Goal: Transaction & Acquisition: Purchase product/service

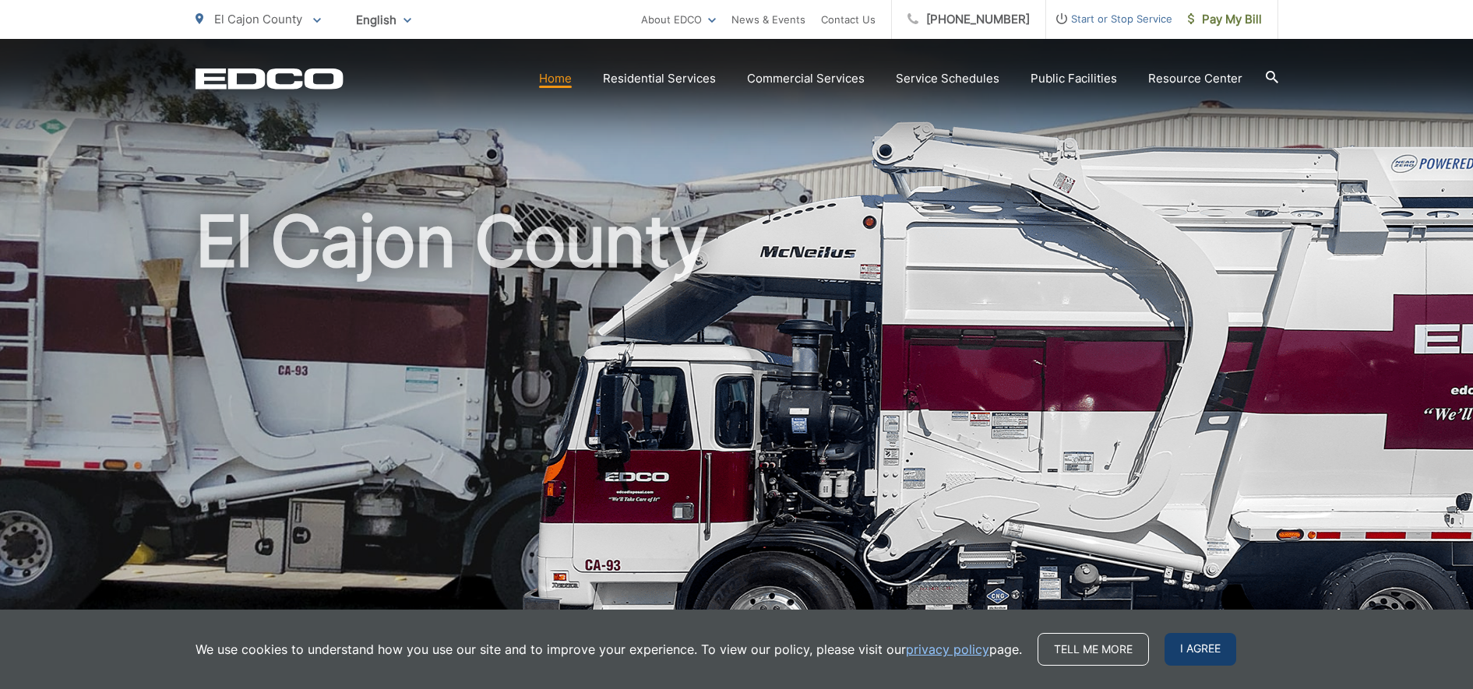
click at [1175, 650] on span "I agree" at bounding box center [1200, 649] width 72 height 33
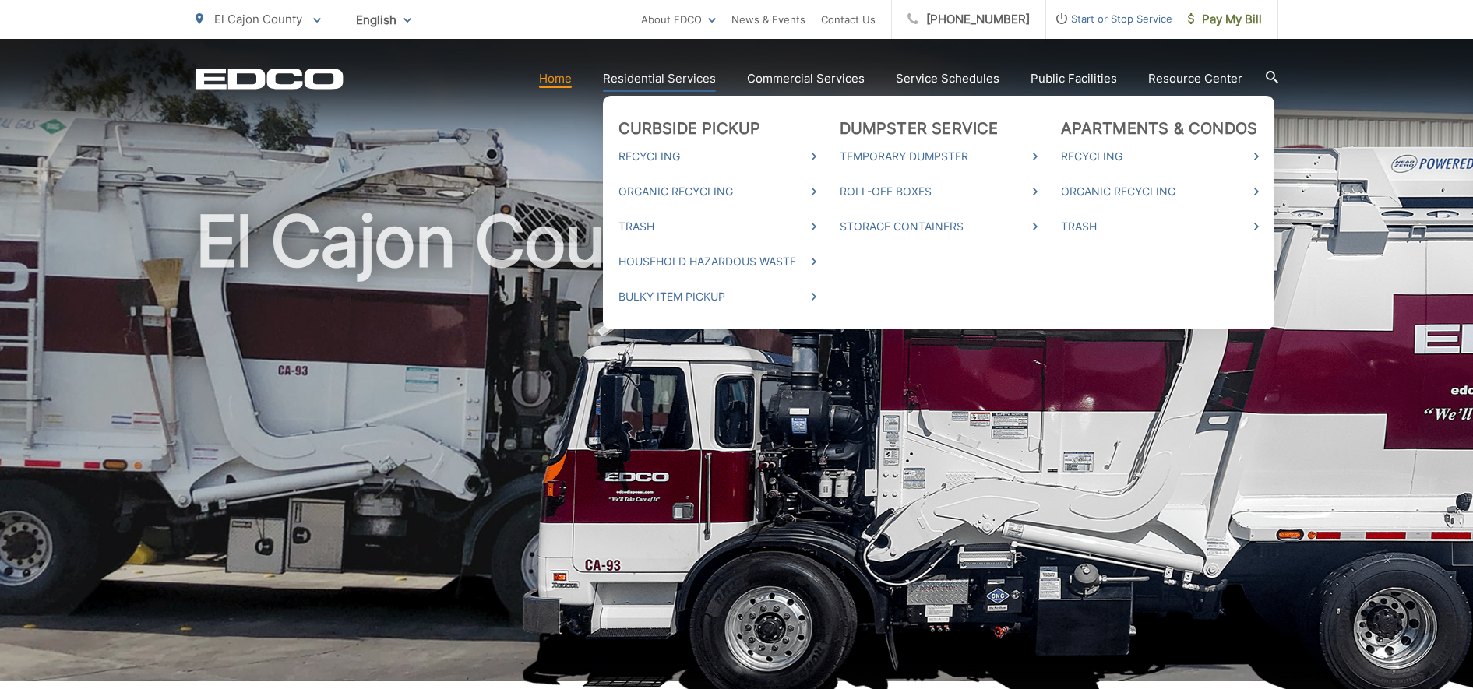
click at [645, 76] on link "Residential Services" at bounding box center [659, 78] width 113 height 19
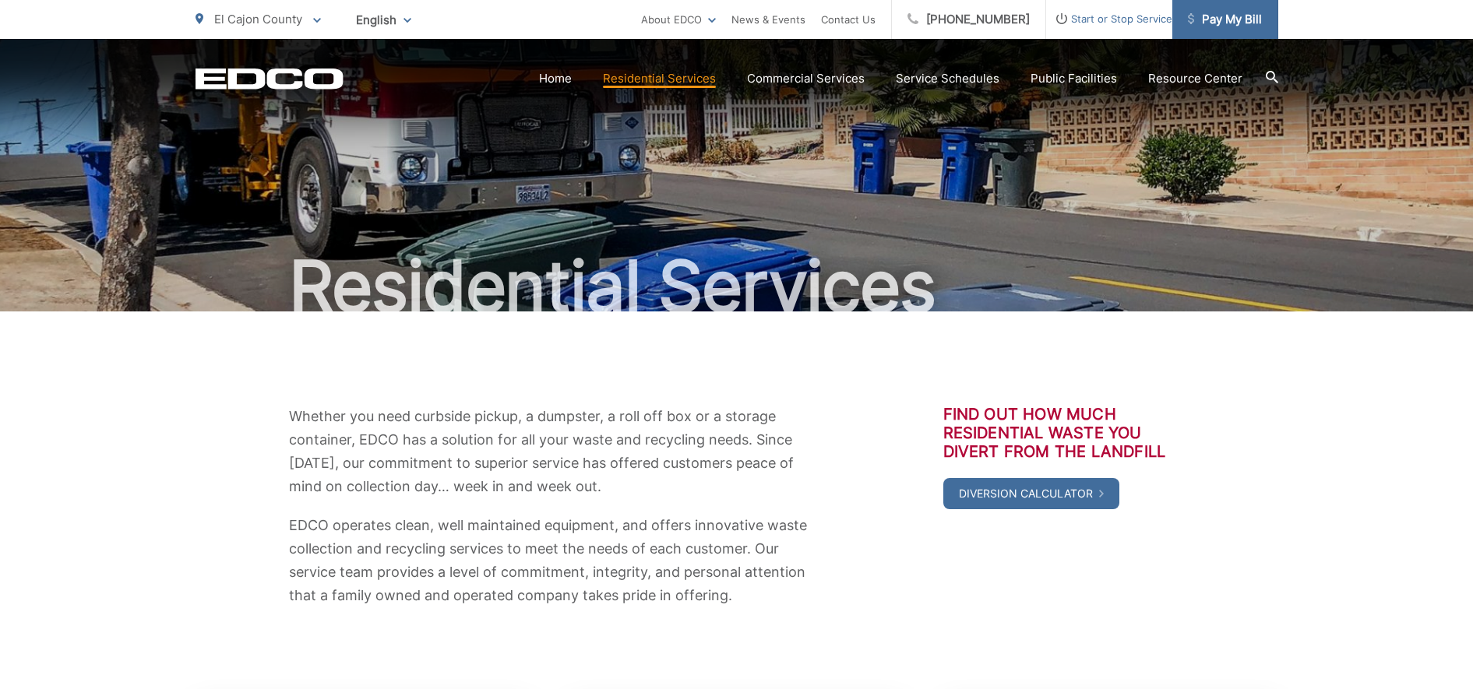
click at [1201, 16] on span "Pay My Bill" at bounding box center [1225, 19] width 74 height 19
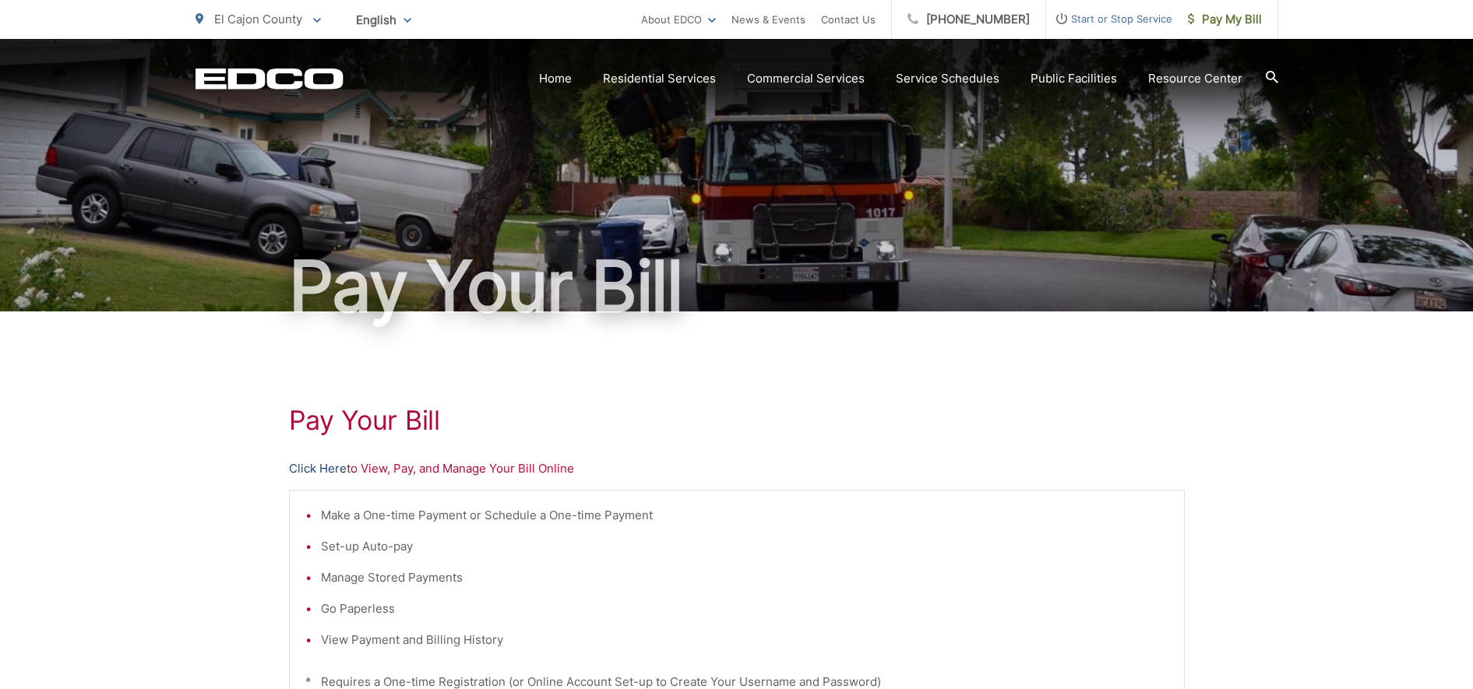
click at [310, 468] on link "Click Here" at bounding box center [318, 468] width 58 height 19
